Goal: Task Accomplishment & Management: Complete application form

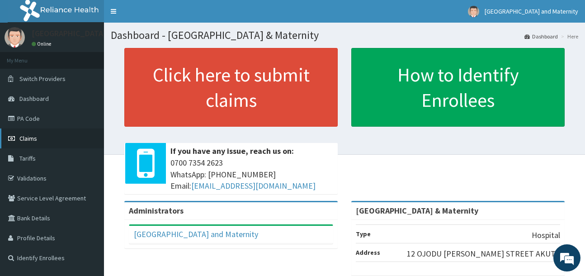
click at [38, 142] on link "Claims" at bounding box center [52, 138] width 104 height 20
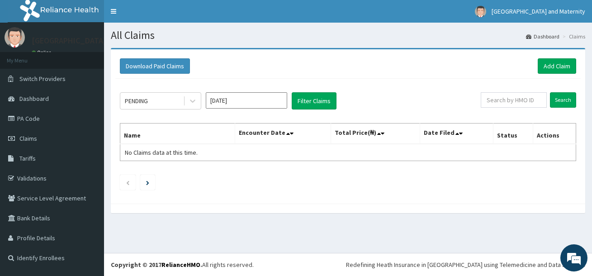
click at [522, 90] on div "PENDING Aug 2025 Filter Claims Search Name Encounter Date Total Price(₦) Date F…" at bounding box center [347, 139] width 465 height 120
click at [565, 61] on link "Add Claim" at bounding box center [557, 65] width 38 height 15
click at [310, 101] on button "Filter Claims" at bounding box center [314, 100] width 45 height 17
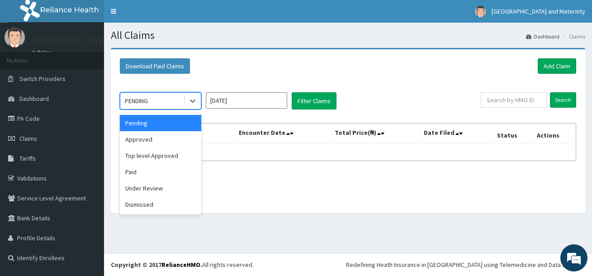
click at [171, 103] on div "PENDING" at bounding box center [151, 101] width 63 height 14
click at [161, 138] on div "Approved" at bounding box center [160, 139] width 81 height 16
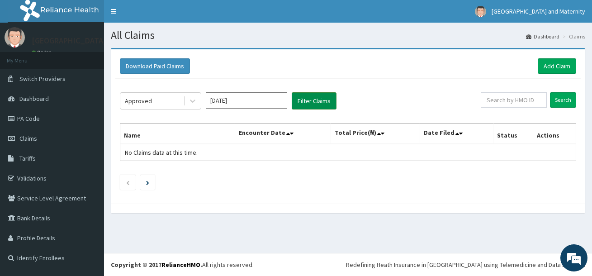
click at [323, 109] on button "Filter Claims" at bounding box center [314, 100] width 45 height 17
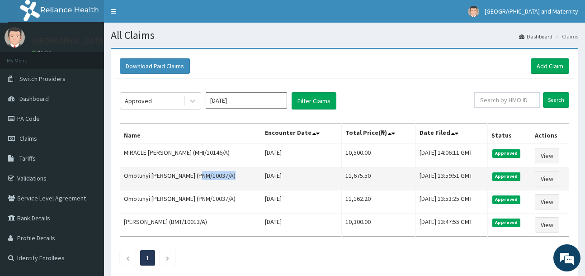
drag, startPoint x: 240, startPoint y: 174, endPoint x: 206, endPoint y: 173, distance: 33.9
click at [206, 173] on td "Omotunyi ADEHOUN JOSEPH (PNM/10037/A)" at bounding box center [190, 178] width 141 height 23
copy td "PNM/10037/A"
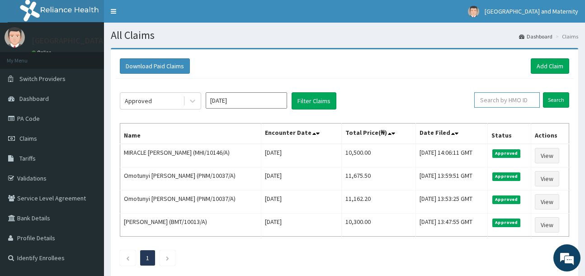
click at [514, 103] on input "text" at bounding box center [507, 99] width 66 height 15
paste input "TAP/11527/A"
type input "TAP/11527/A"
click at [555, 100] on input "Search" at bounding box center [556, 99] width 26 height 15
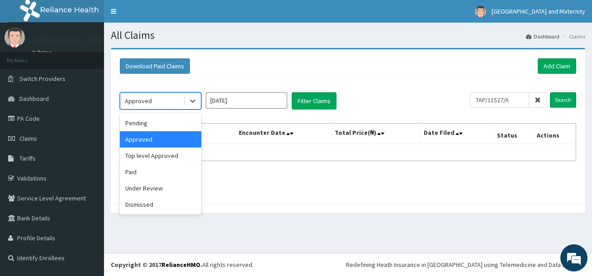
click at [178, 100] on div "Approved" at bounding box center [151, 101] width 63 height 14
drag, startPoint x: 144, startPoint y: 176, endPoint x: 180, endPoint y: 160, distance: 38.7
click at [145, 176] on div "Paid" at bounding box center [160, 172] width 81 height 16
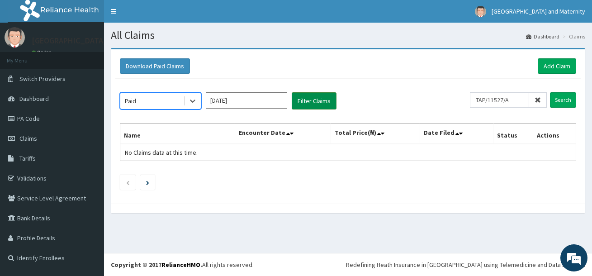
click at [314, 99] on button "Filter Claims" at bounding box center [314, 100] width 45 height 17
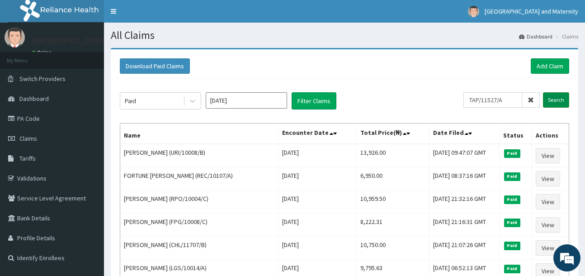
click at [552, 100] on input "Search" at bounding box center [556, 99] width 26 height 15
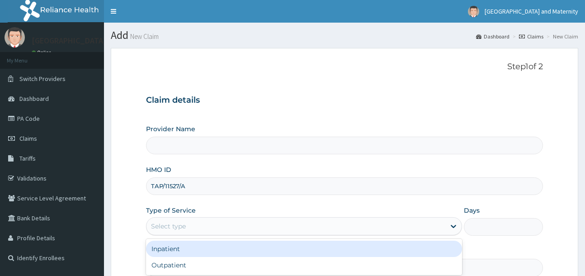
type input "[GEOGRAPHIC_DATA] & Maternity"
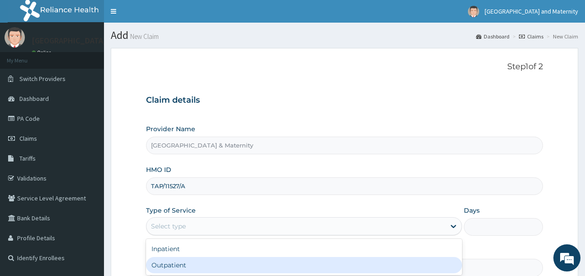
drag, startPoint x: 211, startPoint y: 261, endPoint x: 213, endPoint y: 234, distance: 26.8
click at [211, 261] on div "Outpatient" at bounding box center [304, 265] width 316 height 16
type input "1"
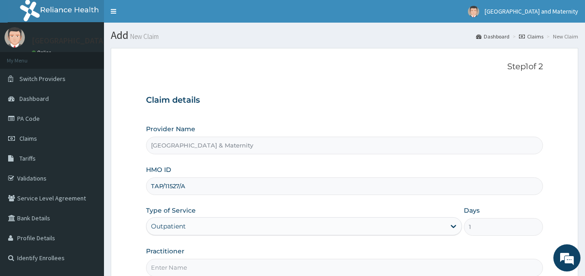
scroll to position [96, 0]
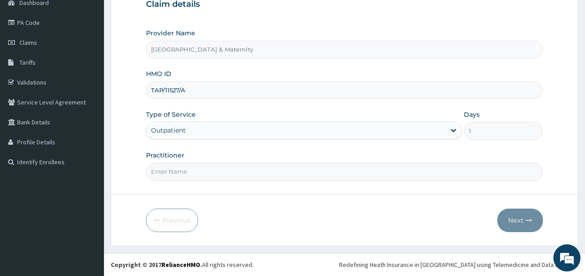
click at [206, 169] on input "Practitioner" at bounding box center [344, 172] width 397 height 18
type input "Dr Adeosun"
click at [529, 216] on button "Next" at bounding box center [521, 221] width 46 height 24
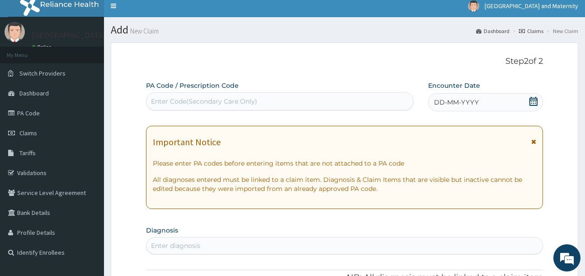
scroll to position [0, 0]
click at [536, 101] on icon at bounding box center [533, 101] width 9 height 9
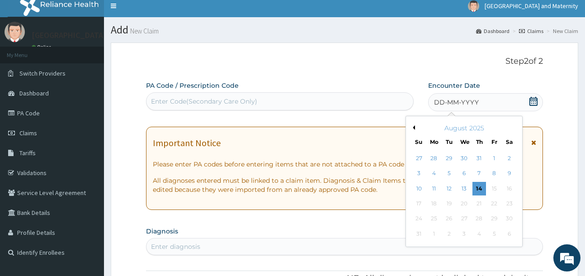
click at [414, 128] on button "Previous Month" at bounding box center [413, 127] width 5 height 5
click at [412, 125] on button "Previous Month" at bounding box center [413, 127] width 5 height 5
click at [478, 178] on div "12" at bounding box center [480, 174] width 14 height 14
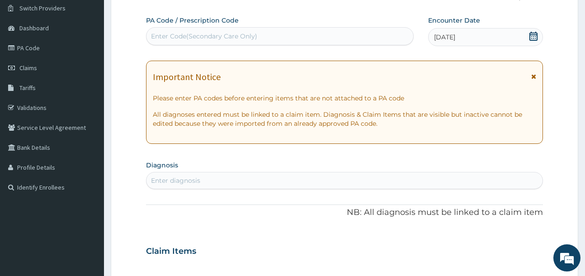
scroll to position [141, 0]
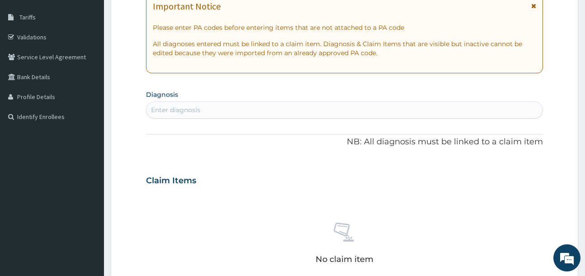
click at [258, 110] on div "Enter diagnosis" at bounding box center [345, 110] width 396 height 14
type input "anorexia"
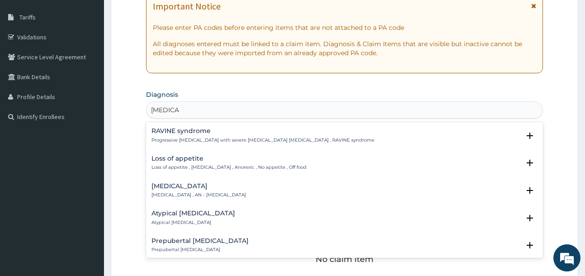
click at [185, 163] on div "Loss of appetite Loss of appetite , Anorexia , Anorexic , No appetite , Off food" at bounding box center [229, 163] width 155 height 16
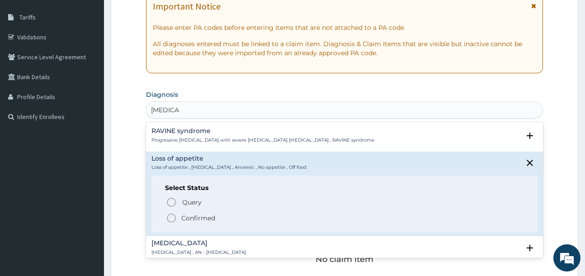
click at [207, 213] on span "Confirmed" at bounding box center [345, 218] width 358 height 11
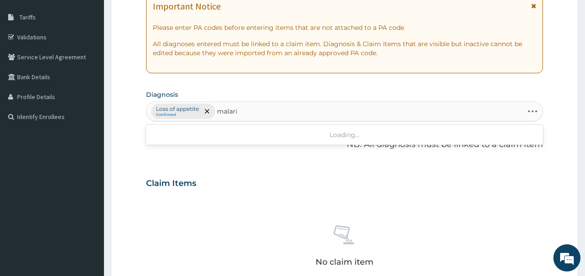
type input "malaria"
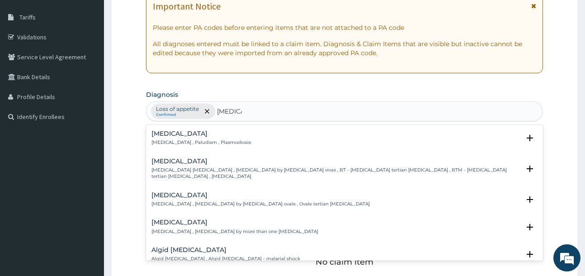
click at [185, 138] on div "Malaria Malaria , Paludism , Plasmodiosis" at bounding box center [202, 138] width 100 height 16
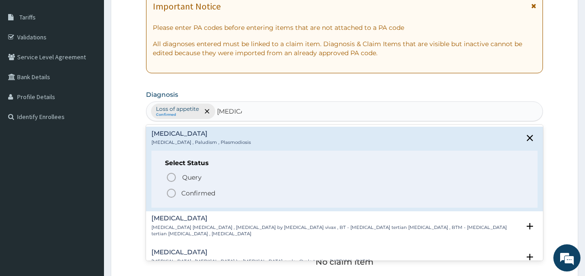
click at [205, 188] on span "Confirmed" at bounding box center [345, 193] width 358 height 11
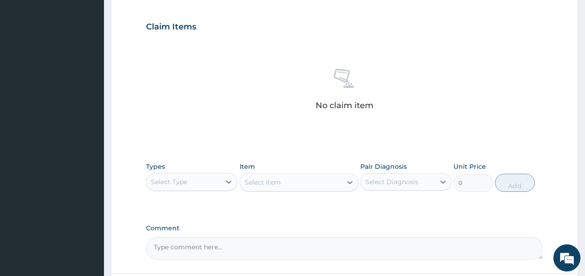
scroll to position [367, 0]
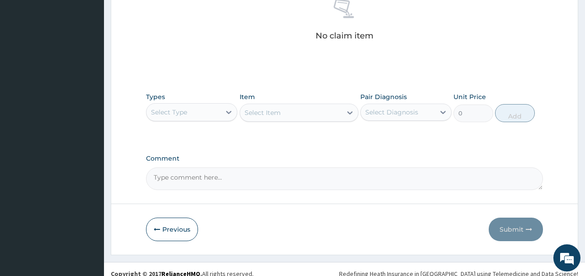
click at [190, 116] on div "Select Type" at bounding box center [184, 112] width 74 height 14
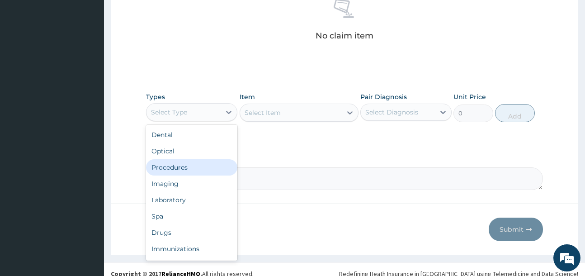
drag, startPoint x: 196, startPoint y: 167, endPoint x: 275, endPoint y: 125, distance: 89.2
click at [204, 164] on div "Procedures" at bounding box center [191, 167] width 91 height 16
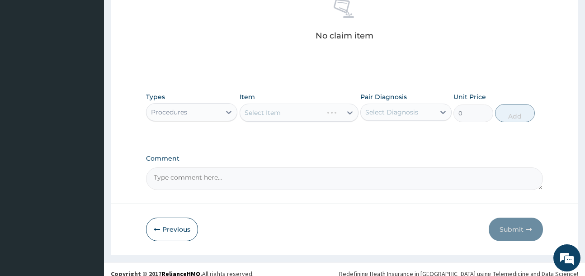
click at [309, 111] on div "Select Item" at bounding box center [299, 113] width 119 height 18
click at [340, 115] on div "Select Item" at bounding box center [291, 112] width 102 height 14
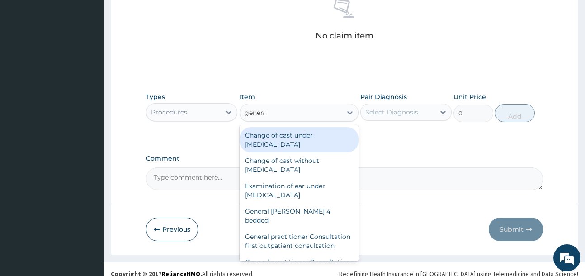
type input "general"
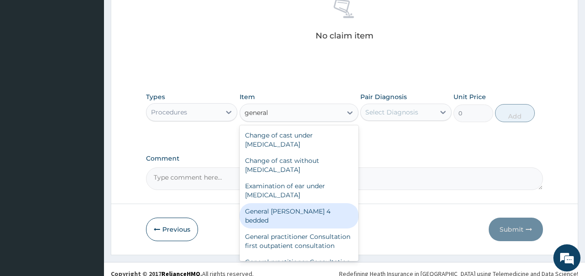
scroll to position [376, 0]
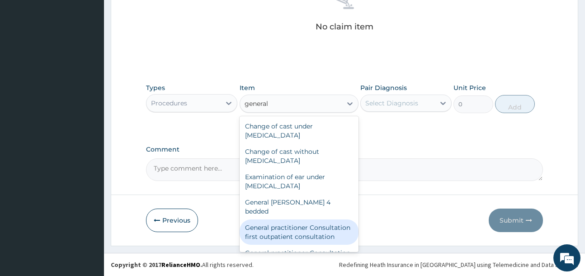
drag, startPoint x: 304, startPoint y: 228, endPoint x: 382, endPoint y: 171, distance: 96.8
click at [308, 227] on div "General practitioner Consultation first outpatient consultation" at bounding box center [299, 231] width 119 height 25
type input "4000"
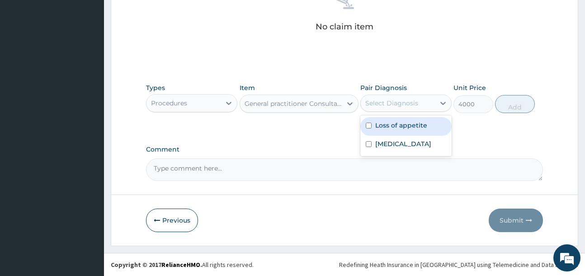
drag, startPoint x: 423, startPoint y: 107, endPoint x: 424, endPoint y: 128, distance: 20.4
click at [423, 109] on div "Select Diagnosis" at bounding box center [398, 103] width 74 height 14
click at [424, 129] on label "Loss of appetite" at bounding box center [401, 125] width 52 height 9
checkbox input "true"
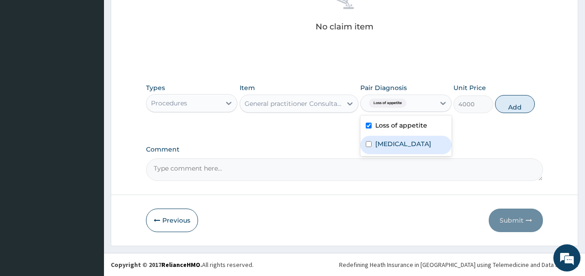
drag, startPoint x: 417, startPoint y: 141, endPoint x: 492, endPoint y: 113, distance: 80.7
click at [424, 140] on div "Malaria" at bounding box center [406, 145] width 91 height 19
checkbox input "true"
click at [523, 105] on button "Add" at bounding box center [515, 104] width 40 height 18
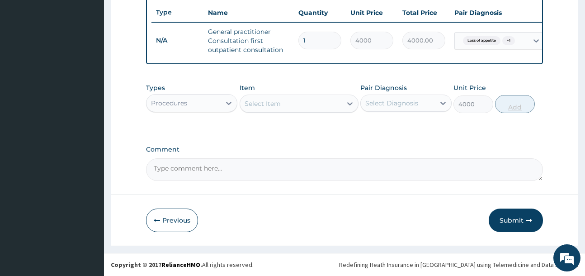
type input "0"
click at [191, 110] on div "Procedures" at bounding box center [191, 103] width 91 height 18
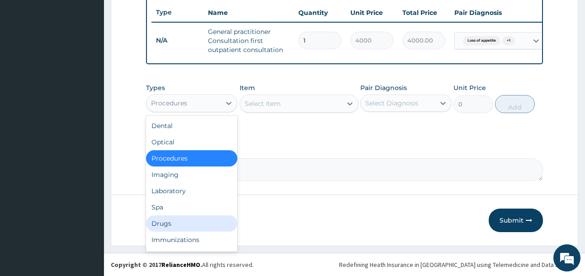
drag, startPoint x: 180, startPoint y: 223, endPoint x: 242, endPoint y: 157, distance: 91.2
click at [183, 222] on div "Drugs" at bounding box center [191, 223] width 91 height 16
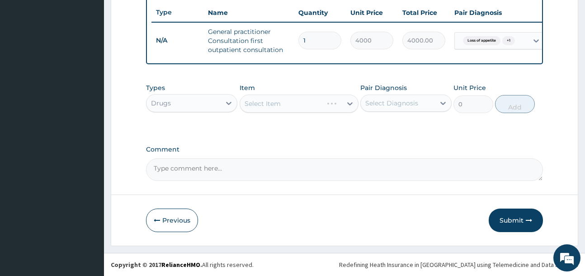
click at [290, 109] on div "Select Item" at bounding box center [299, 104] width 119 height 18
click at [290, 108] on div "Select Item" at bounding box center [291, 103] width 102 height 14
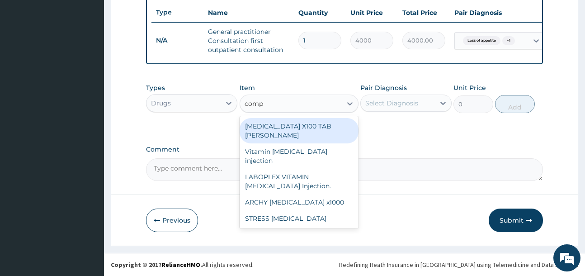
type input "compl"
drag, startPoint x: 302, startPoint y: 127, endPoint x: 395, endPoint y: 103, distance: 95.9
click at [305, 127] on div "B-COMPLEX X100 TAB DR MAYER" at bounding box center [299, 130] width 119 height 25
type input "23.65"
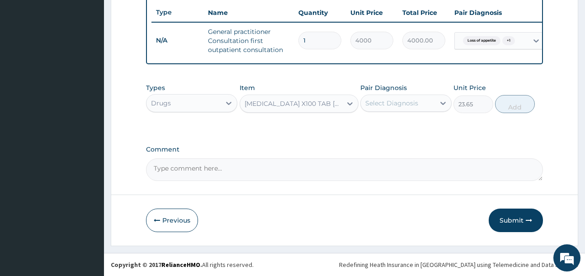
click at [415, 98] on div "Select Diagnosis" at bounding box center [398, 103] width 74 height 14
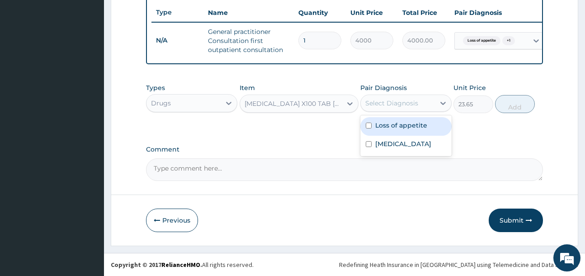
drag, startPoint x: 413, startPoint y: 127, endPoint x: 493, endPoint y: 109, distance: 82.4
click at [424, 125] on label "Loss of appetite" at bounding box center [401, 125] width 52 height 9
checkbox input "true"
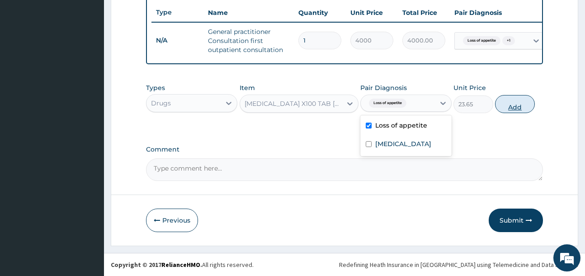
click at [516, 101] on button "Add" at bounding box center [515, 104] width 40 height 18
type input "0"
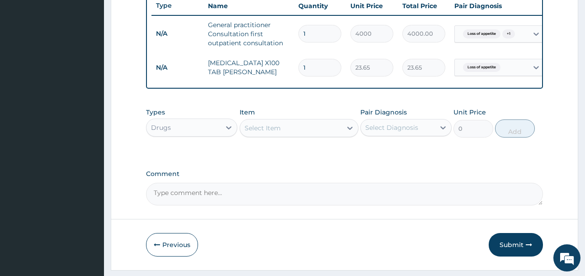
scroll to position [376, 0]
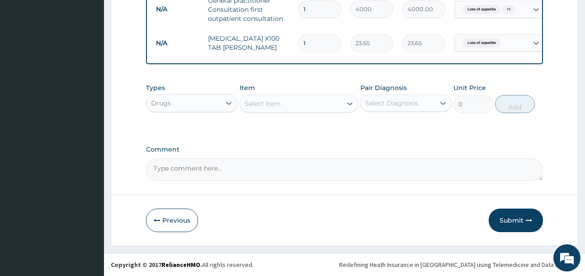
type input "15"
type input "354.75"
type input "15"
click at [266, 103] on div "Select Item" at bounding box center [263, 103] width 36 height 9
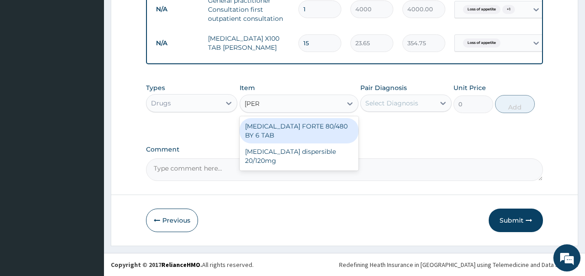
type input "coart"
drag, startPoint x: 320, startPoint y: 122, endPoint x: 388, endPoint y: 118, distance: 68.0
click at [321, 123] on div "COARTEM FORTE 80/480 BY 6 TAB" at bounding box center [299, 130] width 119 height 25
type input "500"
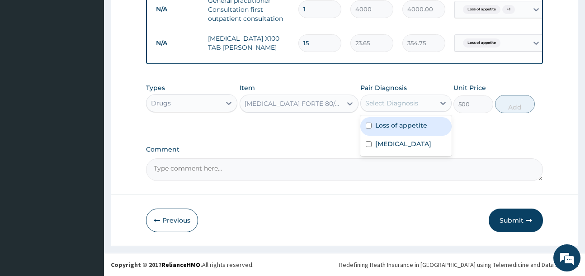
drag, startPoint x: 396, startPoint y: 104, endPoint x: 405, endPoint y: 124, distance: 21.6
click at [399, 109] on div "Select Diagnosis" at bounding box center [398, 103] width 74 height 14
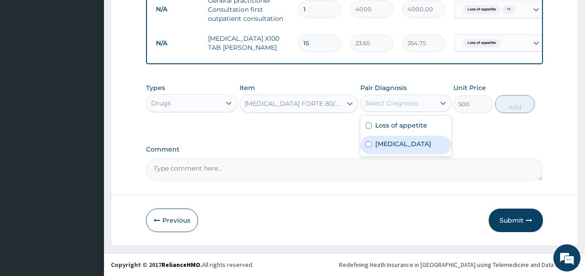
drag, startPoint x: 403, startPoint y: 144, endPoint x: 495, endPoint y: 115, distance: 96.7
click at [408, 142] on div "Malaria" at bounding box center [406, 145] width 91 height 19
checkbox input "true"
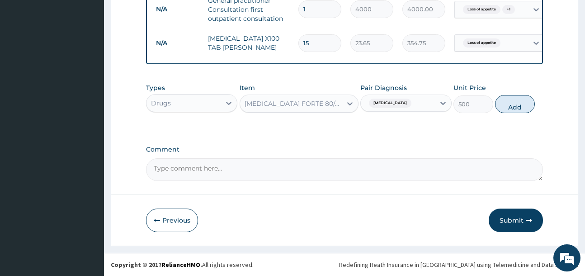
drag, startPoint x: 522, startPoint y: 104, endPoint x: 360, endPoint y: 94, distance: 163.1
click at [522, 104] on button "Add" at bounding box center [515, 104] width 40 height 18
type input "0"
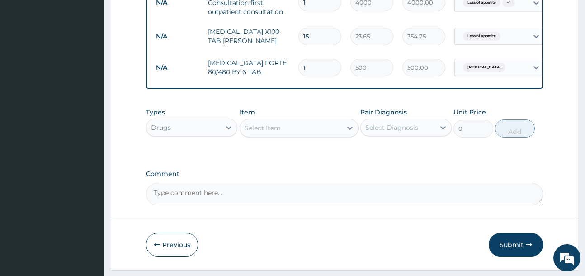
drag, startPoint x: 307, startPoint y: 66, endPoint x: 290, endPoint y: 66, distance: 17.2
click at [289, 65] on tr "N/A COARTEM FORTE 80/480 BY 6 TAB 1 500 500.00 Malaria Delete" at bounding box center [373, 67] width 443 height 31
type input "6"
type input "3000.00"
type input "6"
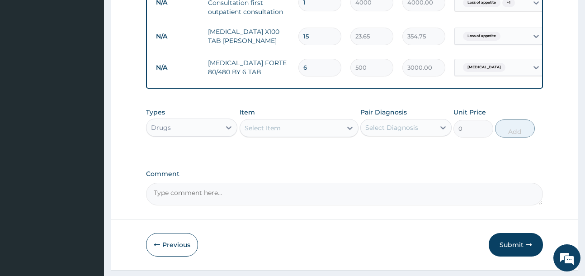
click at [283, 135] on div "Select Item" at bounding box center [291, 128] width 102 height 14
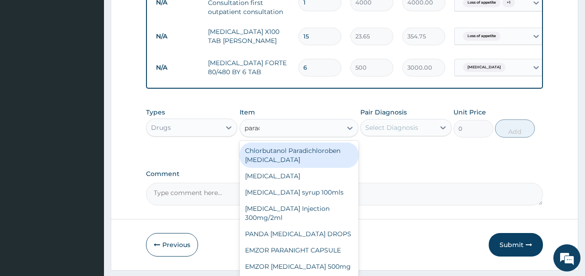
type input "paraceta"
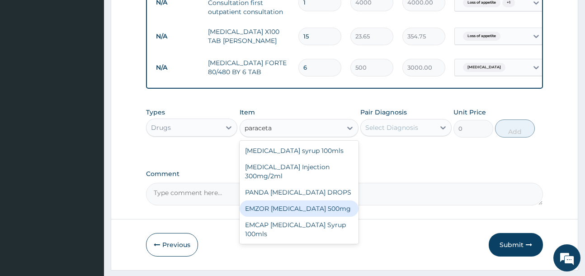
click at [341, 214] on div "EMZOR PARACETAMOL 500mg" at bounding box center [299, 208] width 119 height 16
type input "50"
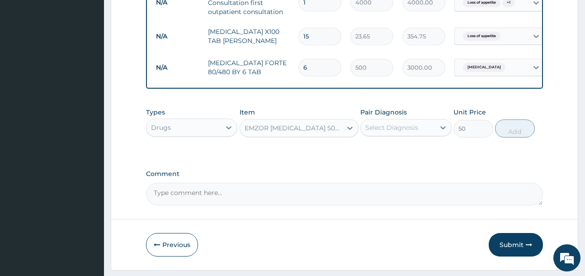
click at [395, 138] on div "Pair Diagnosis Select Diagnosis" at bounding box center [406, 123] width 91 height 30
click at [400, 132] on div "Select Diagnosis" at bounding box center [391, 127] width 53 height 9
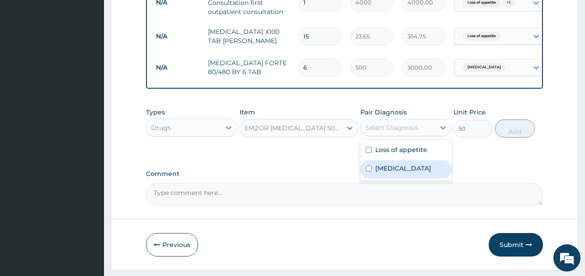
click at [403, 173] on div "Malaria" at bounding box center [406, 169] width 91 height 19
checkbox input "true"
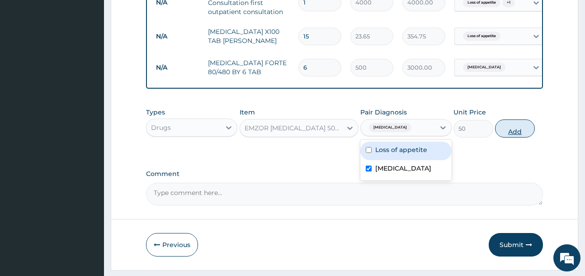
click at [515, 133] on button "Add" at bounding box center [515, 128] width 40 height 18
type input "0"
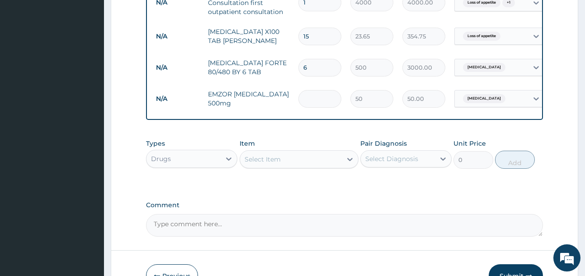
type input "0.00"
type input "2"
type input "100.00"
type input "20"
type input "1000.00"
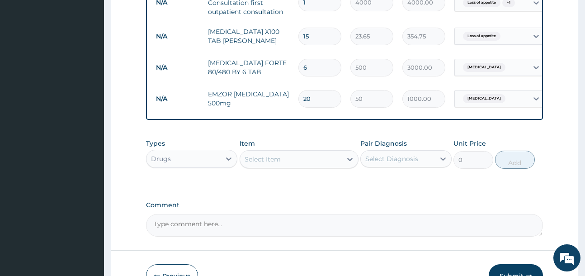
type input "20"
drag, startPoint x: 204, startPoint y: 163, endPoint x: 209, endPoint y: 176, distance: 13.4
click at [206, 166] on div "Drugs" at bounding box center [184, 159] width 74 height 14
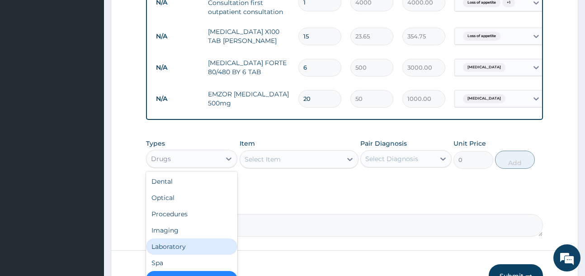
drag, startPoint x: 195, startPoint y: 255, endPoint x: 199, endPoint y: 262, distance: 8.4
click at [194, 255] on div "Laboratory" at bounding box center [191, 246] width 91 height 16
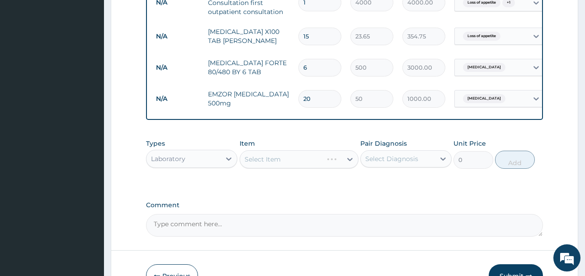
click at [286, 166] on div "Select Item" at bounding box center [281, 159] width 83 height 14
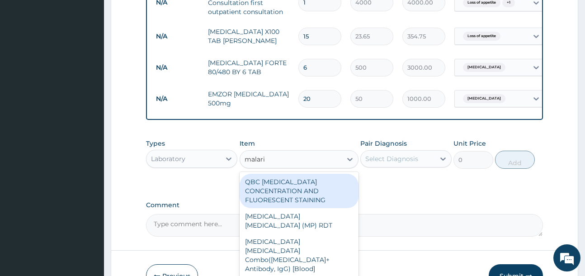
type input "malaria"
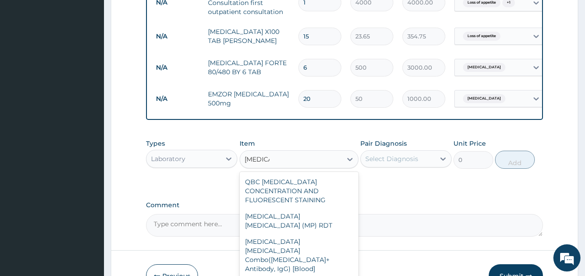
drag, startPoint x: 304, startPoint y: 260, endPoint x: 407, endPoint y: 217, distance: 111.7
type input "2500"
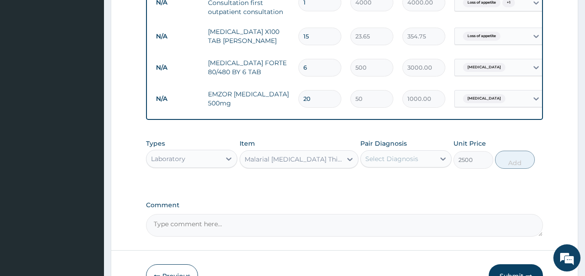
drag, startPoint x: 432, startPoint y: 167, endPoint x: 431, endPoint y: 176, distance: 9.1
click at [431, 166] on div "Select Diagnosis" at bounding box center [398, 159] width 74 height 14
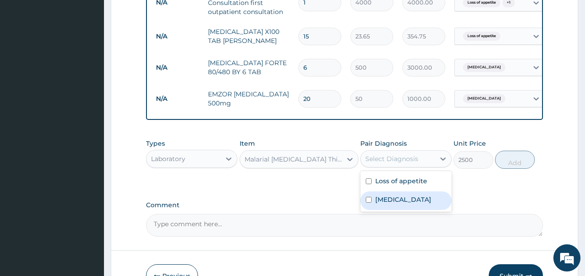
drag, startPoint x: 430, startPoint y: 206, endPoint x: 469, endPoint y: 186, distance: 43.7
click at [431, 206] on div "Malaria" at bounding box center [406, 200] width 91 height 19
checkbox input "true"
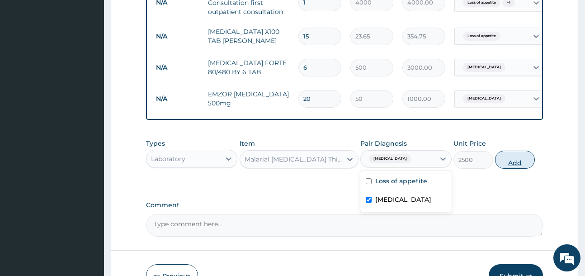
click at [524, 163] on button "Add" at bounding box center [515, 160] width 40 height 18
type input "0"
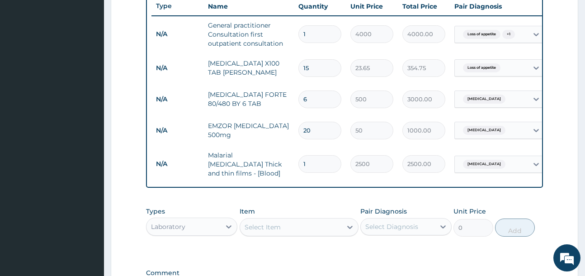
scroll to position [331, 0]
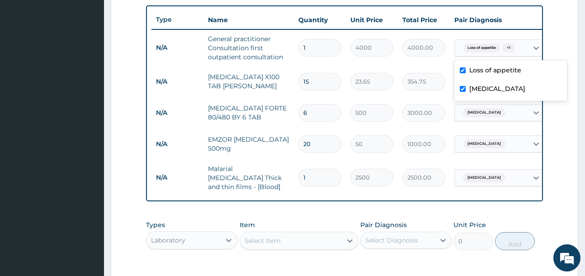
click at [527, 47] on div "Loss of appetite + 1" at bounding box center [491, 47] width 73 height 15
click at [528, 47] on div "Loss of appetite + 1" at bounding box center [491, 47] width 73 height 15
click at [559, 32] on form "Step 2 of 2 PA Code / Prescription Code Enter Code(Secondary Care Only) Encount…" at bounding box center [345, 50] width 468 height 666
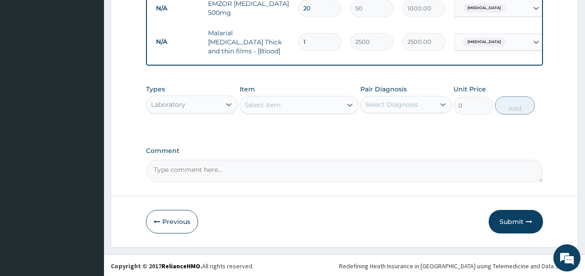
scroll to position [470, 0]
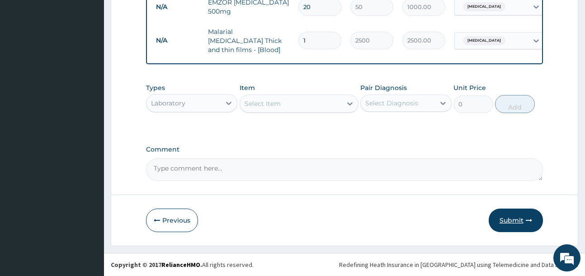
click at [517, 218] on button "Submit" at bounding box center [516, 221] width 54 height 24
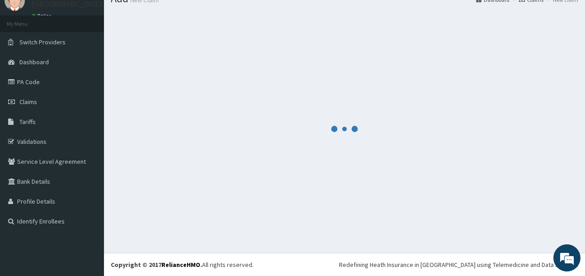
scroll to position [37, 0]
